Goal: Task Accomplishment & Management: Manage account settings

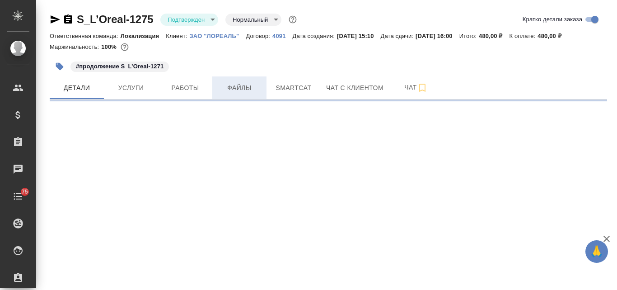
select select "RU"
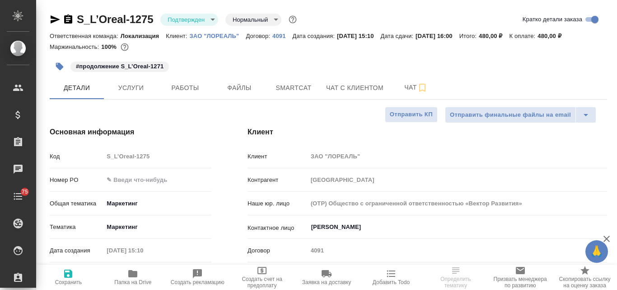
type textarea "x"
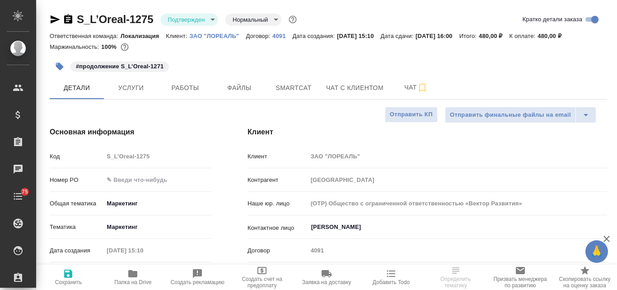
type textarea "x"
type input "[PERSON_NAME]"
type input "Сеитов Павел"
click at [131, 178] on input "text" at bounding box center [157, 179] width 108 height 13
paste input "1001571."
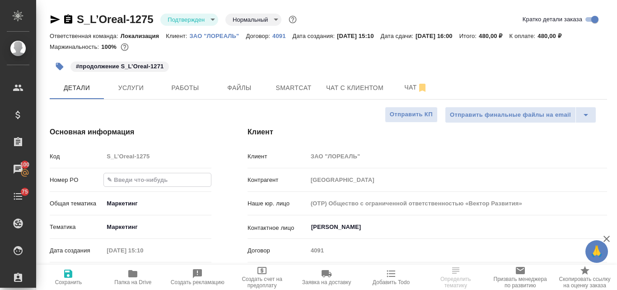
type input "1001571."
type textarea "x"
type input "1001571"
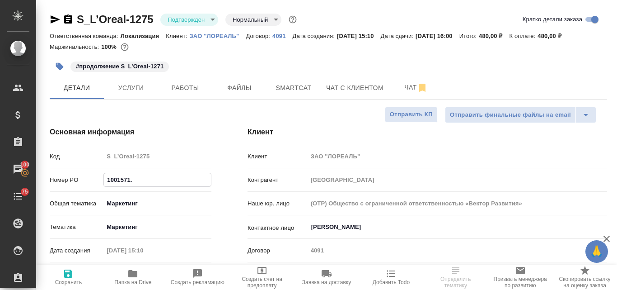
type textarea "x"
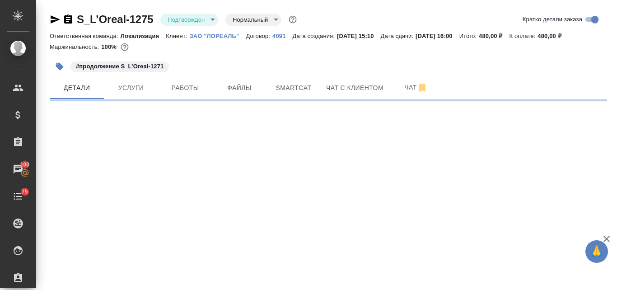
select select "RU"
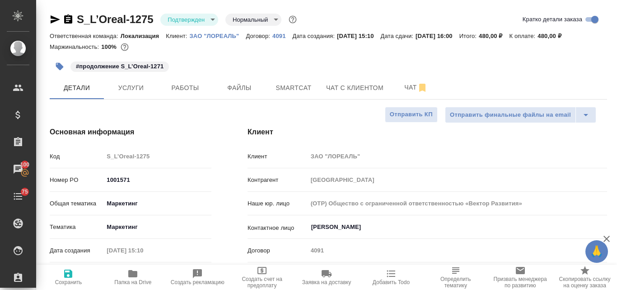
type textarea "x"
drag, startPoint x: 68, startPoint y: 277, endPoint x: 65, endPoint y: 272, distance: 5.7
click at [68, 277] on icon "button" at bounding box center [68, 273] width 8 height 8
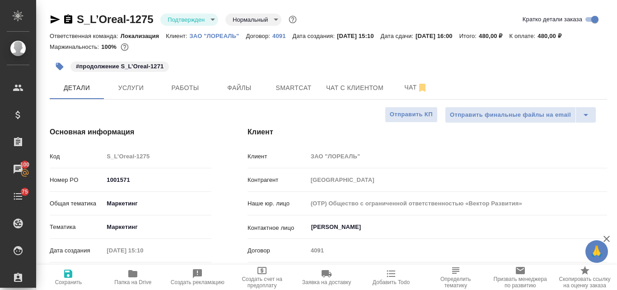
type textarea "x"
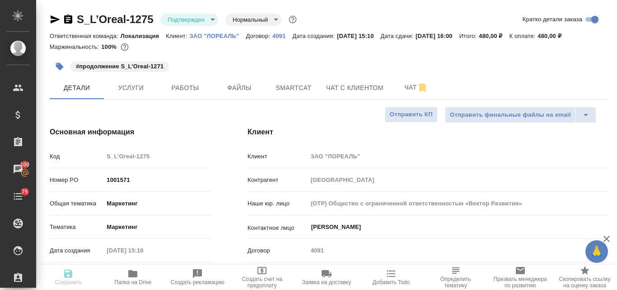
type textarea "x"
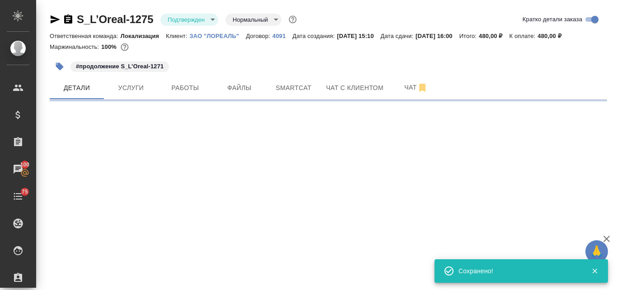
select select "RU"
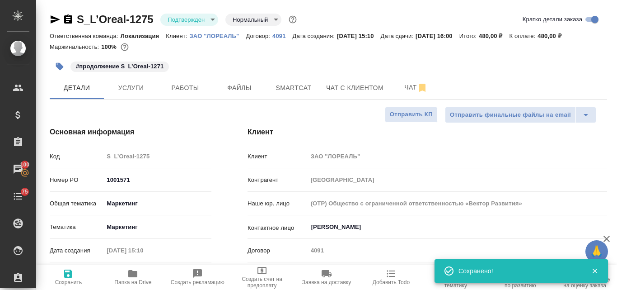
type textarea "x"
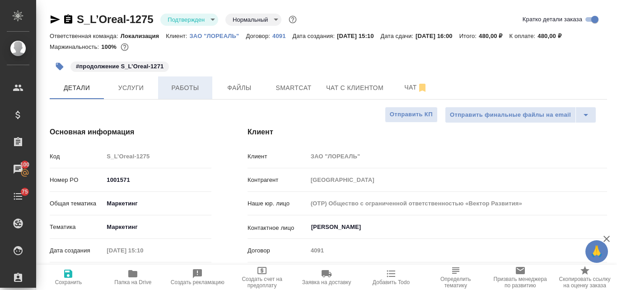
click at [192, 90] on span "Работы" at bounding box center [185, 87] width 43 height 11
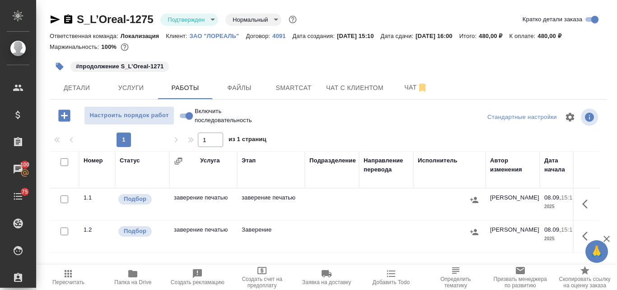
scroll to position [45, 0]
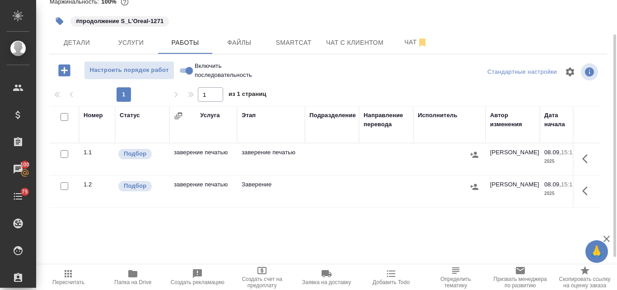
click at [199, 153] on td "заверение печатью" at bounding box center [203, 159] width 68 height 32
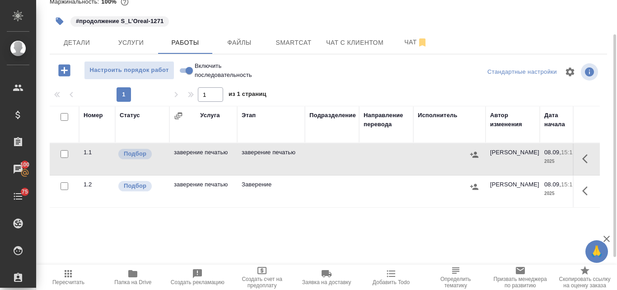
click at [199, 153] on td "заверение печатью" at bounding box center [203, 159] width 68 height 32
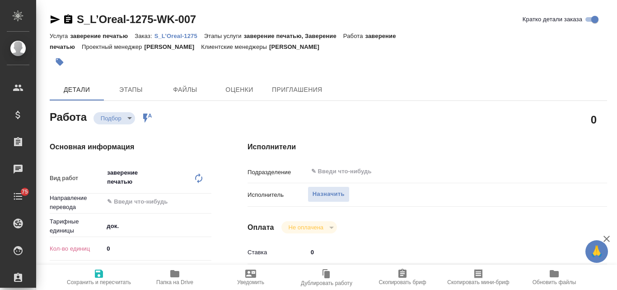
type textarea "x"
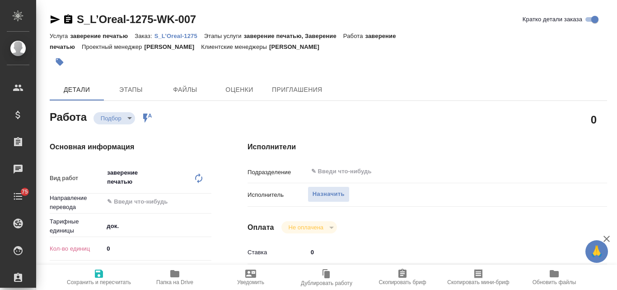
type textarea "x"
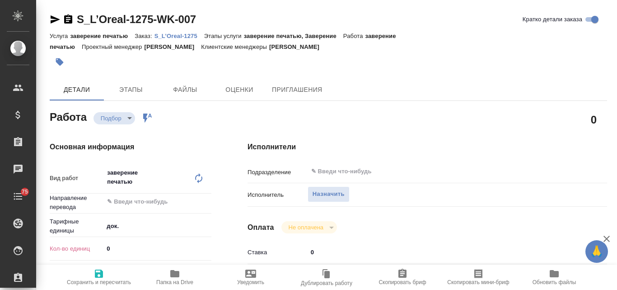
type textarea "x"
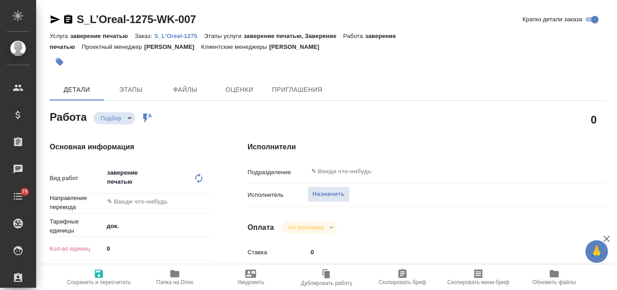
type textarea "x"
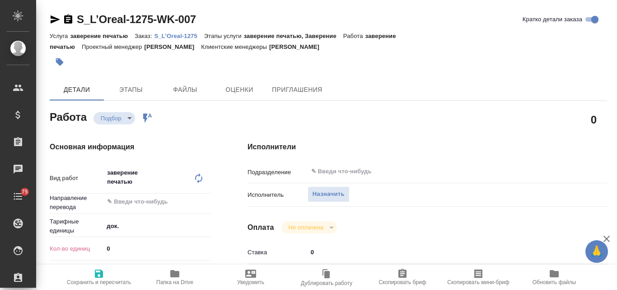
scroll to position [90, 0]
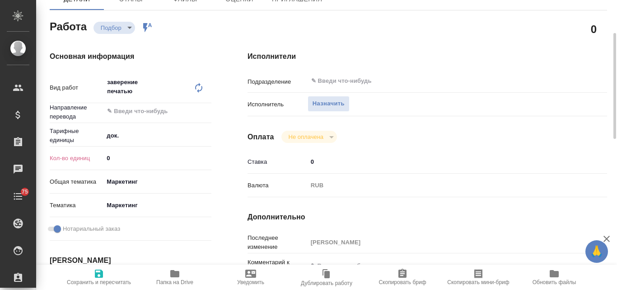
type textarea "x"
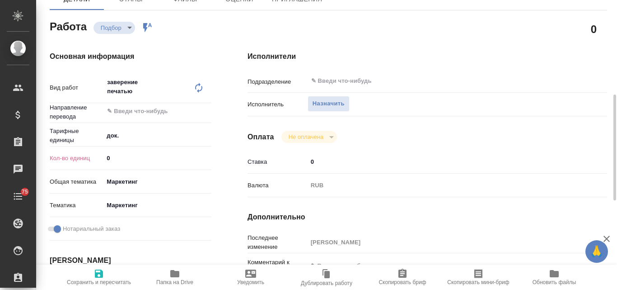
scroll to position [226, 0]
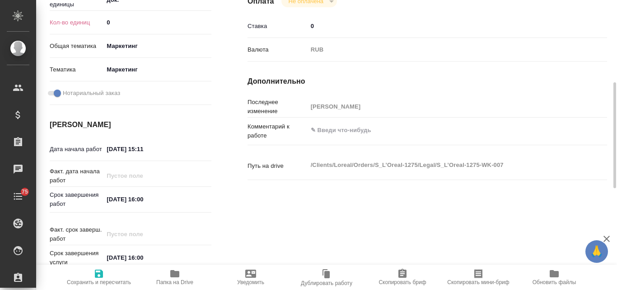
type textarea "x"
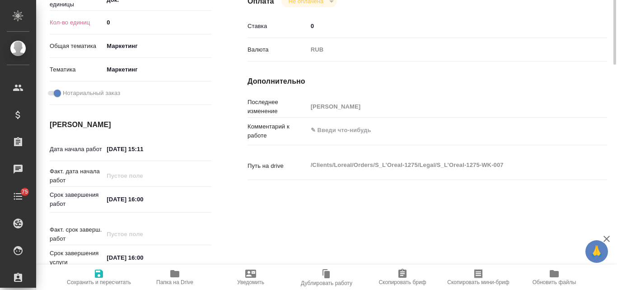
scroll to position [136, 0]
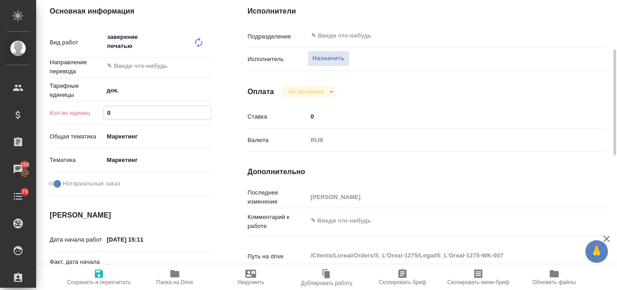
drag, startPoint x: 112, startPoint y: 108, endPoint x: 107, endPoint y: 109, distance: 5.2
click at [107, 109] on input "0" at bounding box center [157, 112] width 107 height 13
type input "1"
type textarea "x"
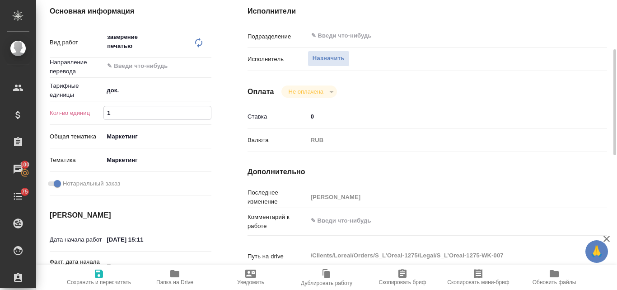
type textarea "x"
type input "1"
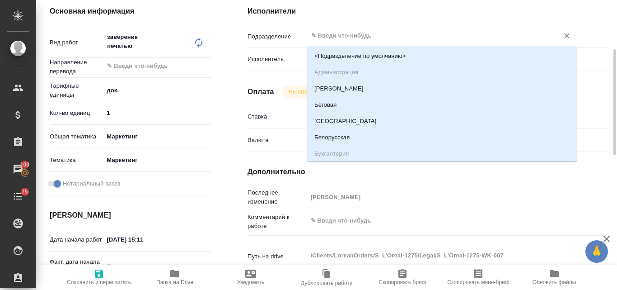
click at [341, 35] on input "text" at bounding box center [427, 35] width 234 height 11
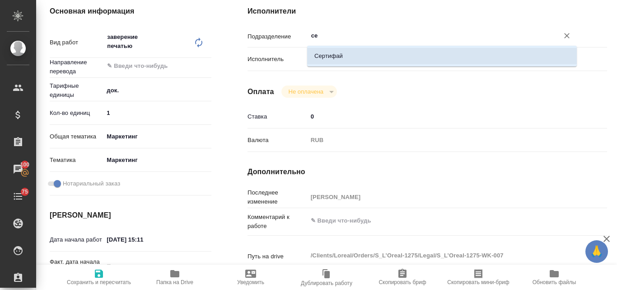
type input "сер"
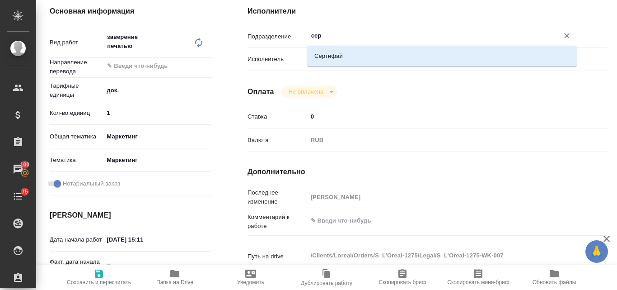
click at [343, 60] on li "Сертифай" at bounding box center [442, 56] width 270 height 16
type textarea "x"
type input "Сертифай"
type textarea "x"
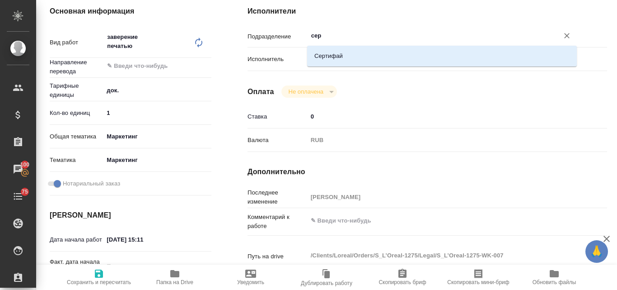
type textarea "x"
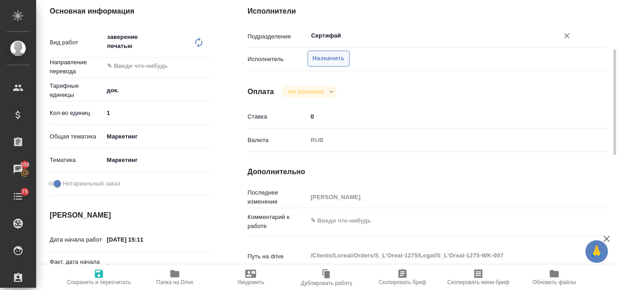
type input "Сертифай"
click at [329, 62] on span "Назначить" at bounding box center [329, 58] width 32 height 10
type textarea "x"
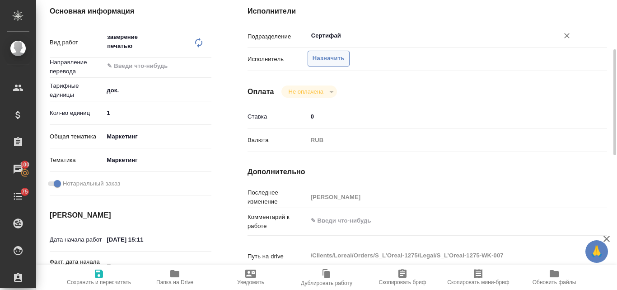
type textarea "x"
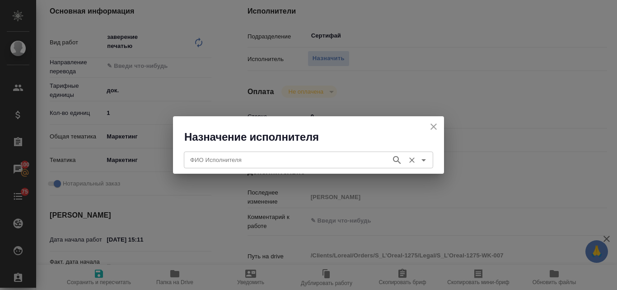
click at [230, 159] on input "ФИО Исполнителя" at bounding box center [287, 159] width 200 height 11
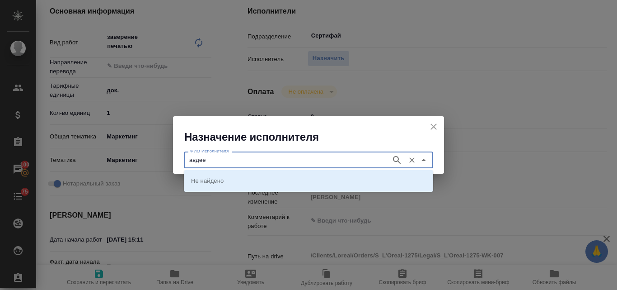
type input "[PERSON_NAME]"
click at [396, 160] on icon "button" at bounding box center [397, 160] width 11 height 11
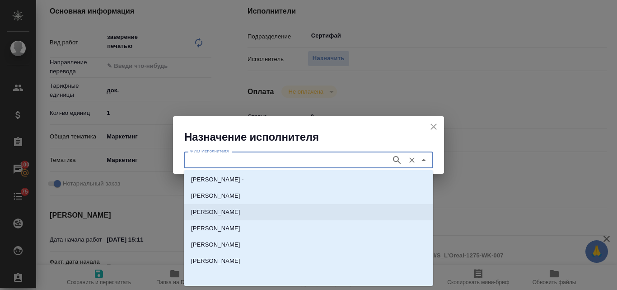
scroll to position [0, 0]
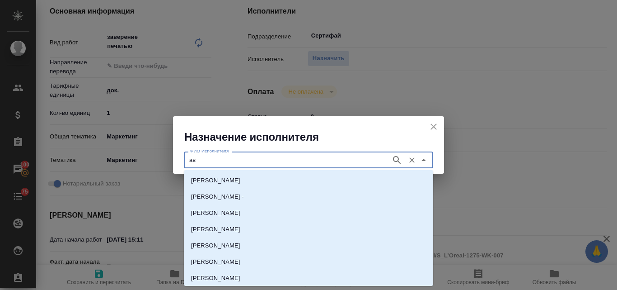
type input "[PERSON_NAME]"
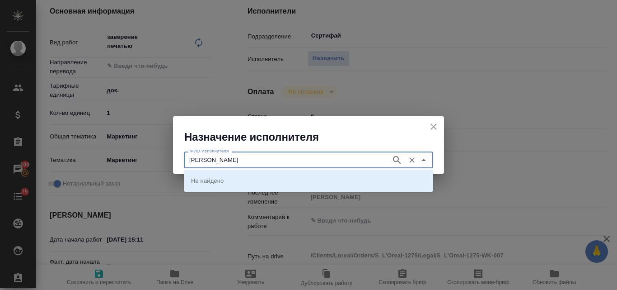
type input "[PERSON_NAME]"
click at [399, 157] on icon "button" at bounding box center [397, 160] width 11 height 11
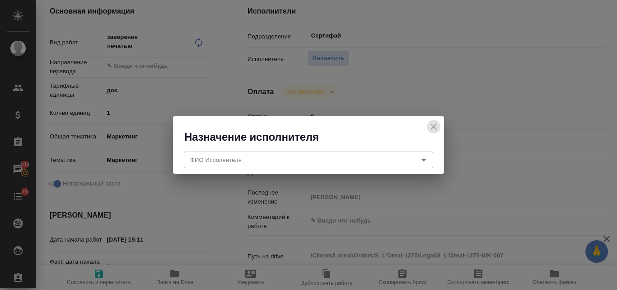
click at [432, 126] on icon "close" at bounding box center [433, 126] width 11 height 11
type textarea "x"
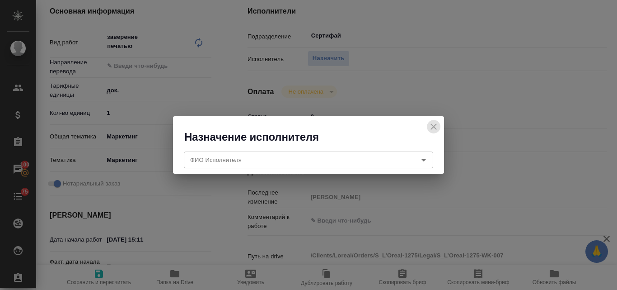
type textarea "x"
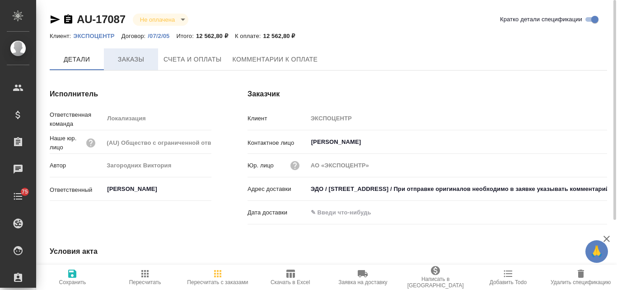
click at [137, 63] on span "Заказы" at bounding box center [130, 59] width 43 height 11
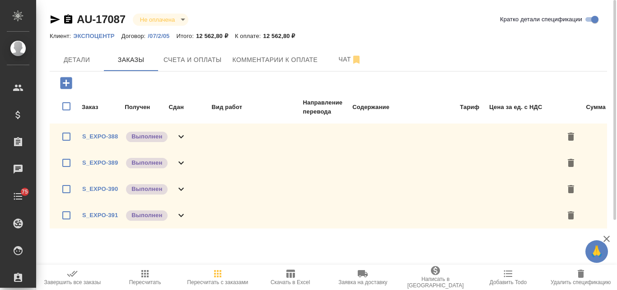
click at [66, 107] on input "checkbox" at bounding box center [66, 106] width 19 height 28
checkbox input "true"
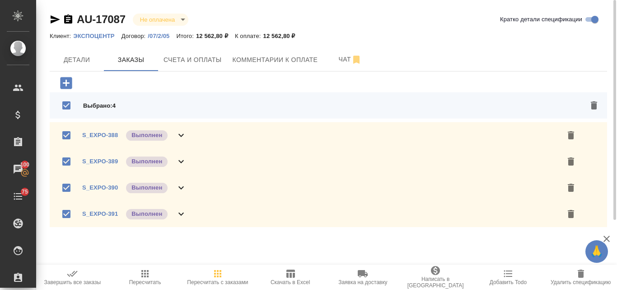
click at [75, 277] on icon "button" at bounding box center [72, 273] width 11 height 11
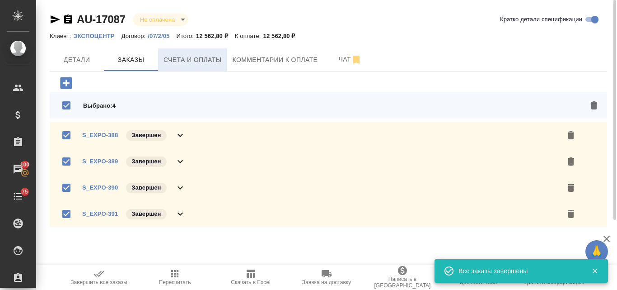
click at [181, 59] on span "Счета и оплаты" at bounding box center [193, 59] width 58 height 11
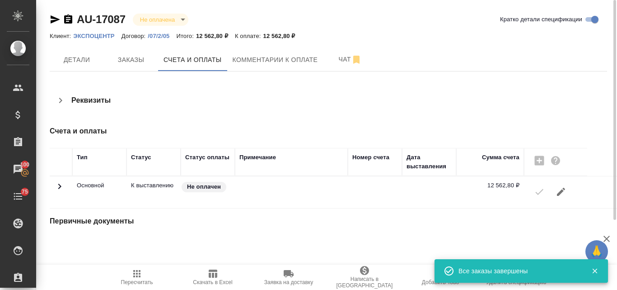
click at [537, 194] on div at bounding box center [556, 192] width 54 height 22
